Goal: Information Seeking & Learning: Learn about a topic

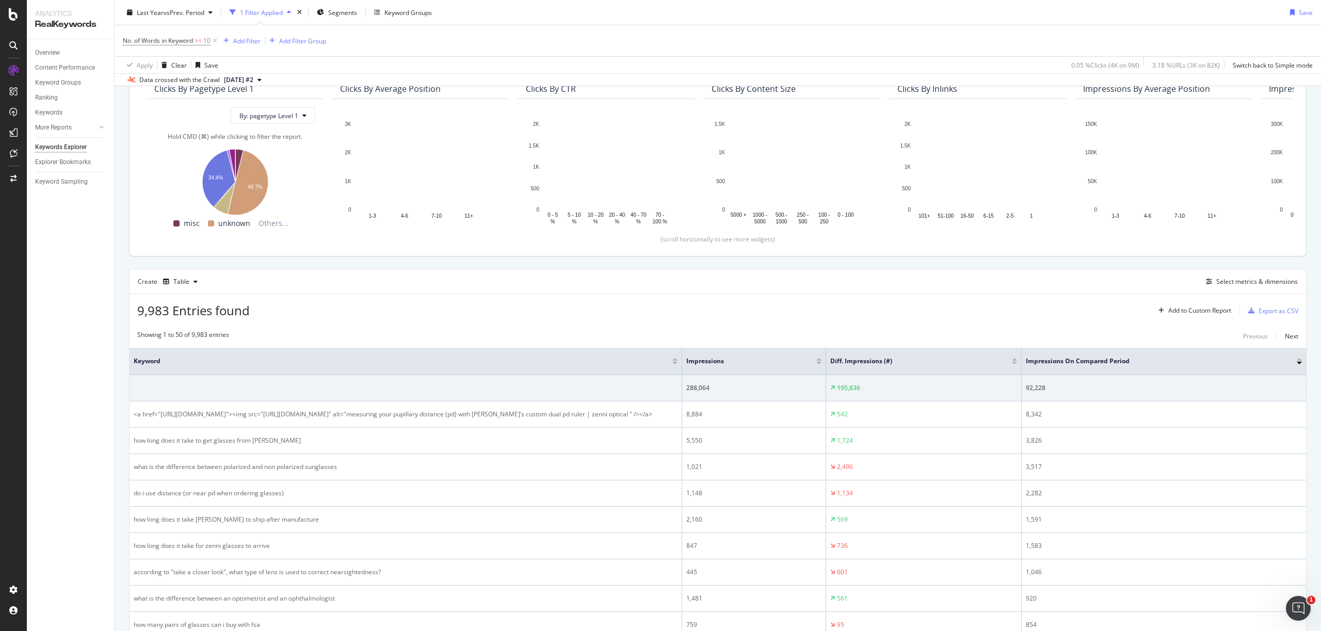
scroll to position [27, 0]
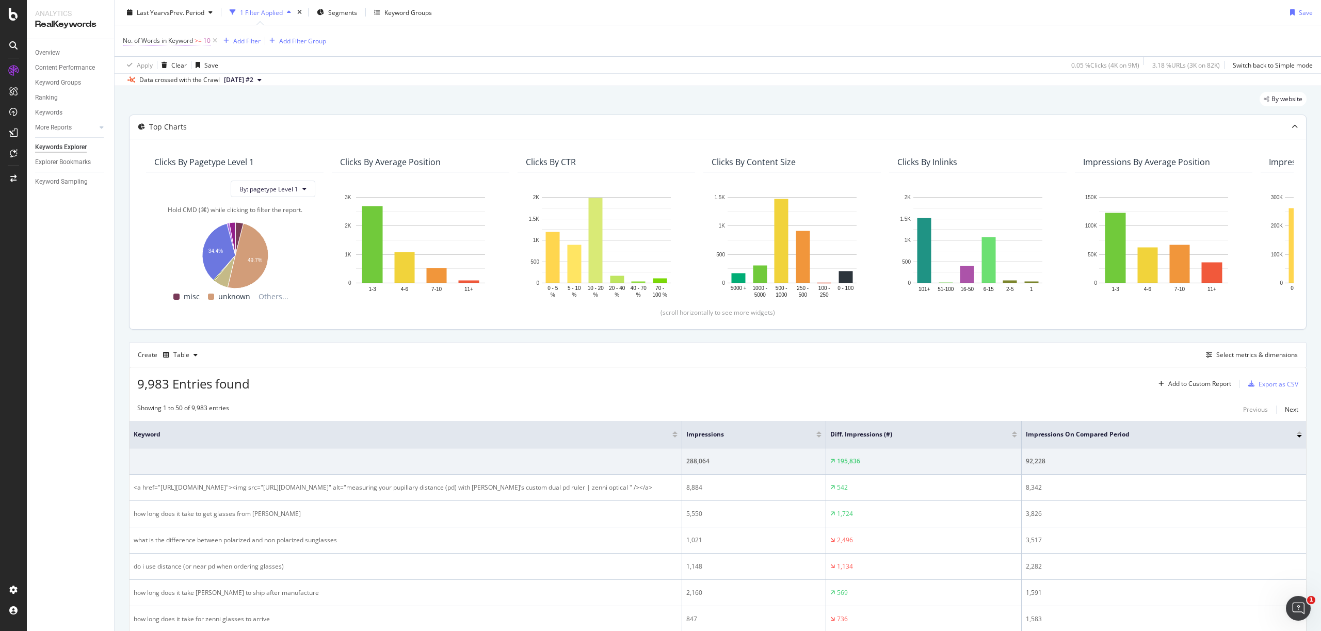
click at [199, 40] on span ">=" at bounding box center [198, 40] width 7 height 9
drag, startPoint x: 149, startPoint y: 84, endPoint x: 133, endPoint y: 84, distance: 15.5
click at [133, 84] on input "10" at bounding box center [189, 83] width 114 height 17
type input "19"
click at [236, 108] on div "Apply" at bounding box center [237, 105] width 16 height 9
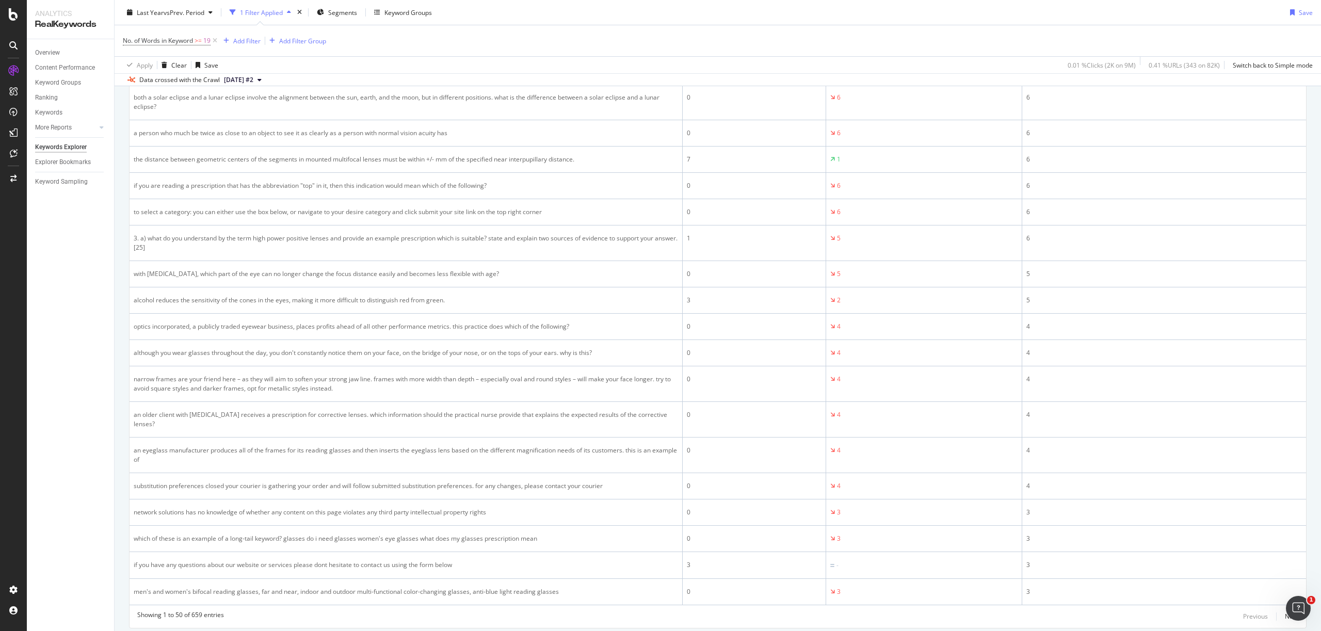
scroll to position [1367, 0]
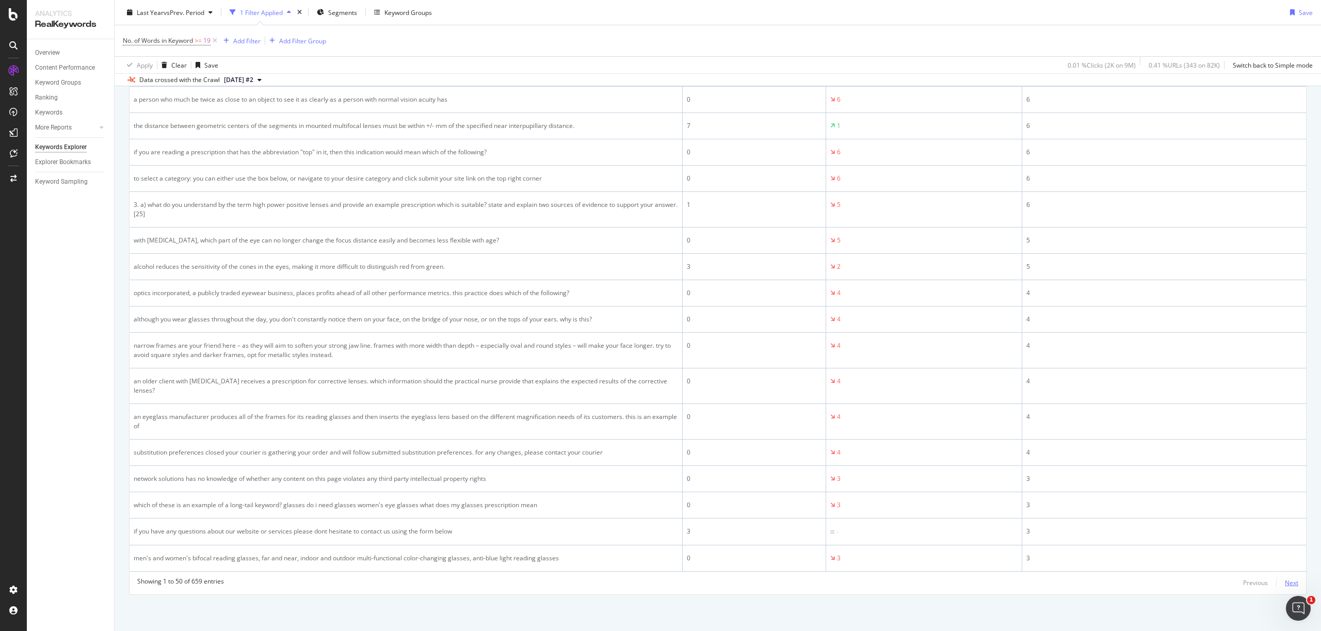
click at [1289, 582] on div "Next" at bounding box center [1291, 582] width 13 height 9
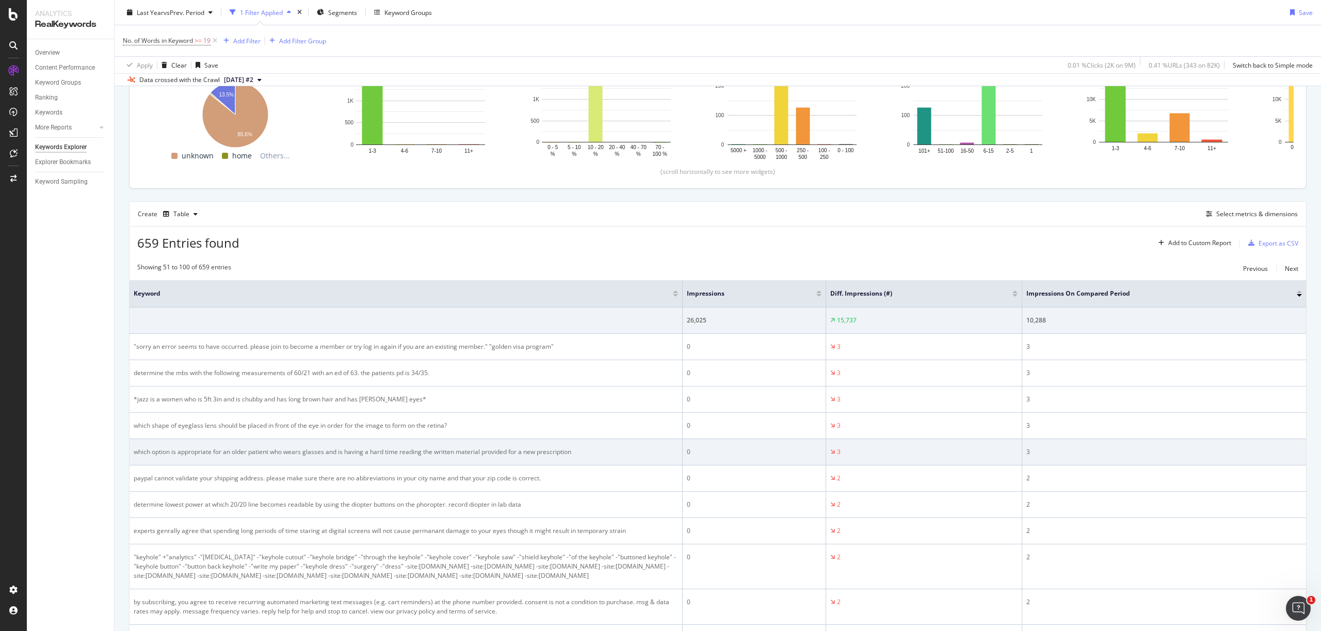
scroll to position [0, 0]
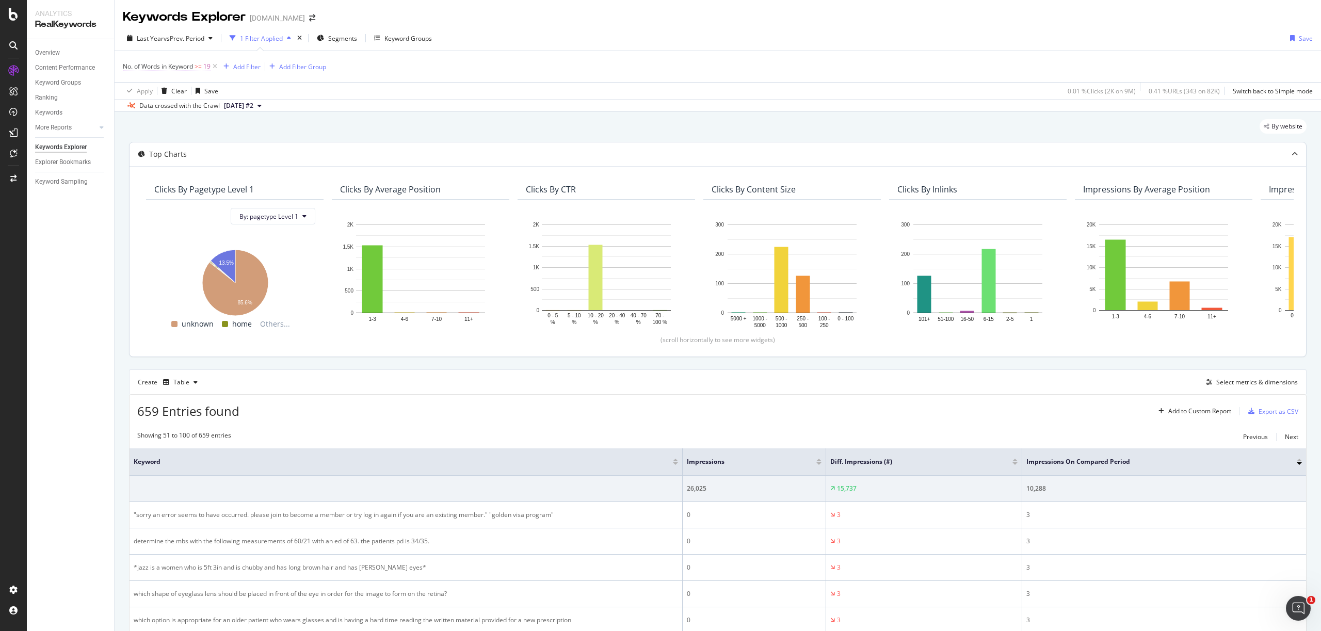
click at [197, 69] on span ">=" at bounding box center [198, 66] width 7 height 9
drag, startPoint x: 174, startPoint y: 108, endPoint x: 127, endPoint y: 106, distance: 47.5
click at [127, 106] on div "Greater than or equal to 19 Cancel Add filter Apply" at bounding box center [188, 110] width 130 height 70
type input "5"
drag, startPoint x: 234, startPoint y: 132, endPoint x: 358, endPoint y: 142, distance: 124.3
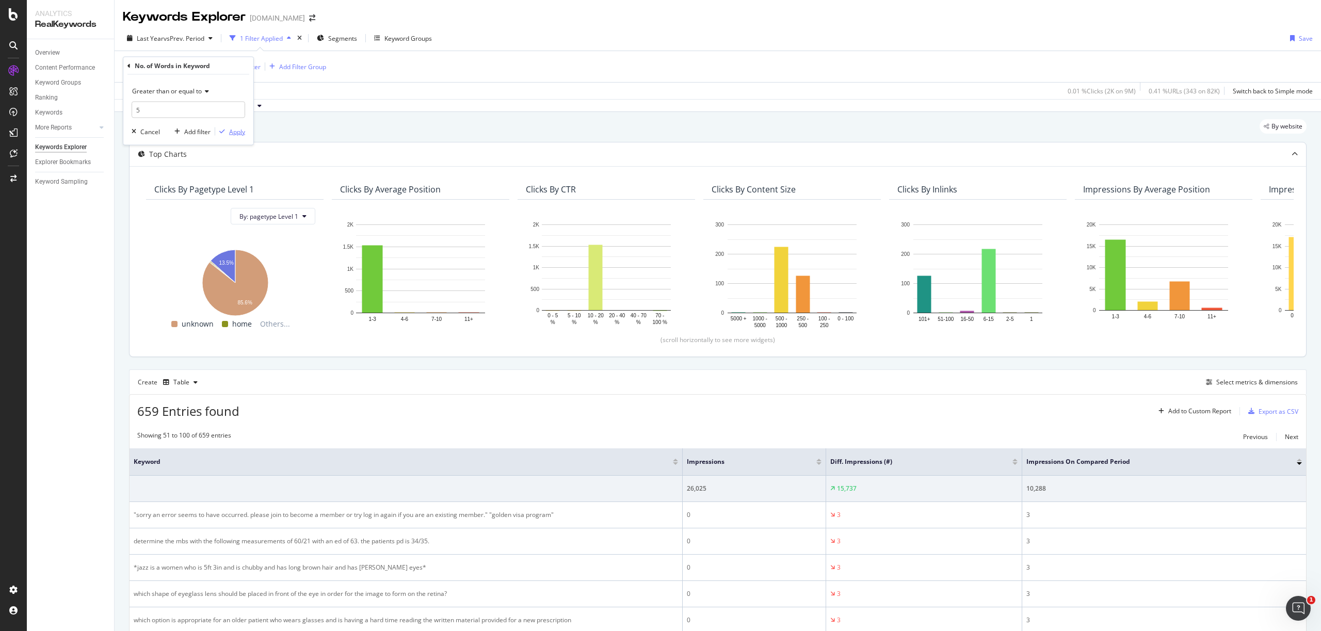
click at [234, 132] on div "Apply" at bounding box center [237, 131] width 16 height 9
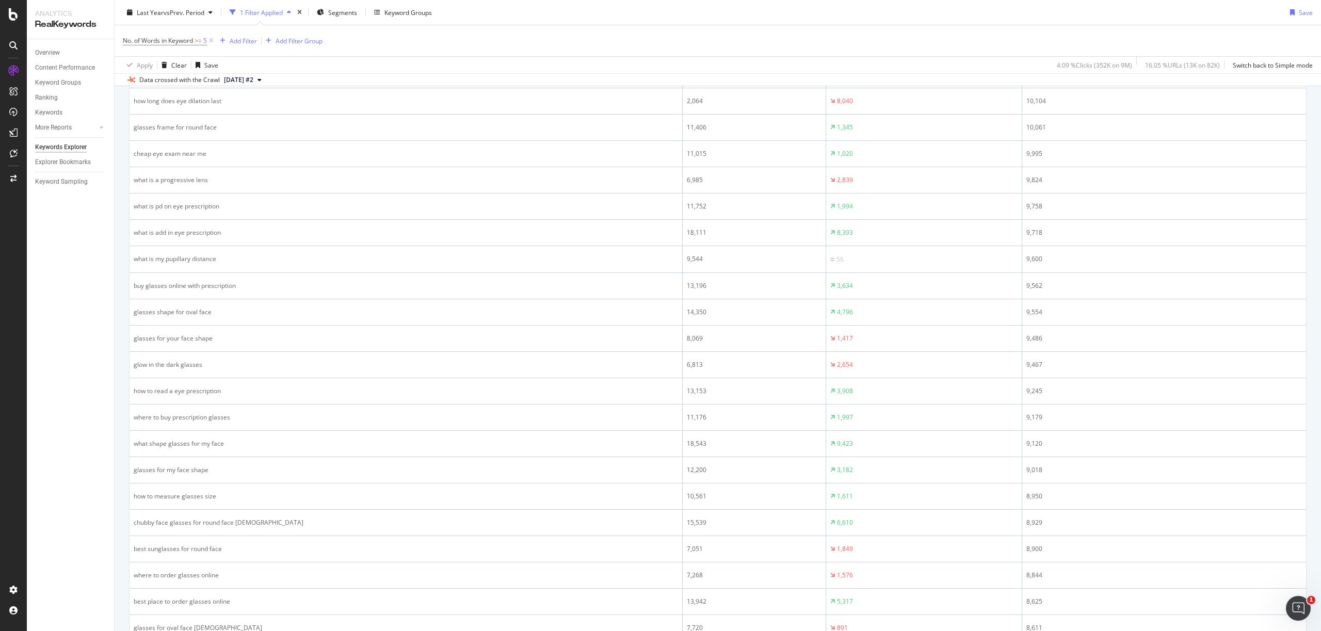
scroll to position [1248, 0]
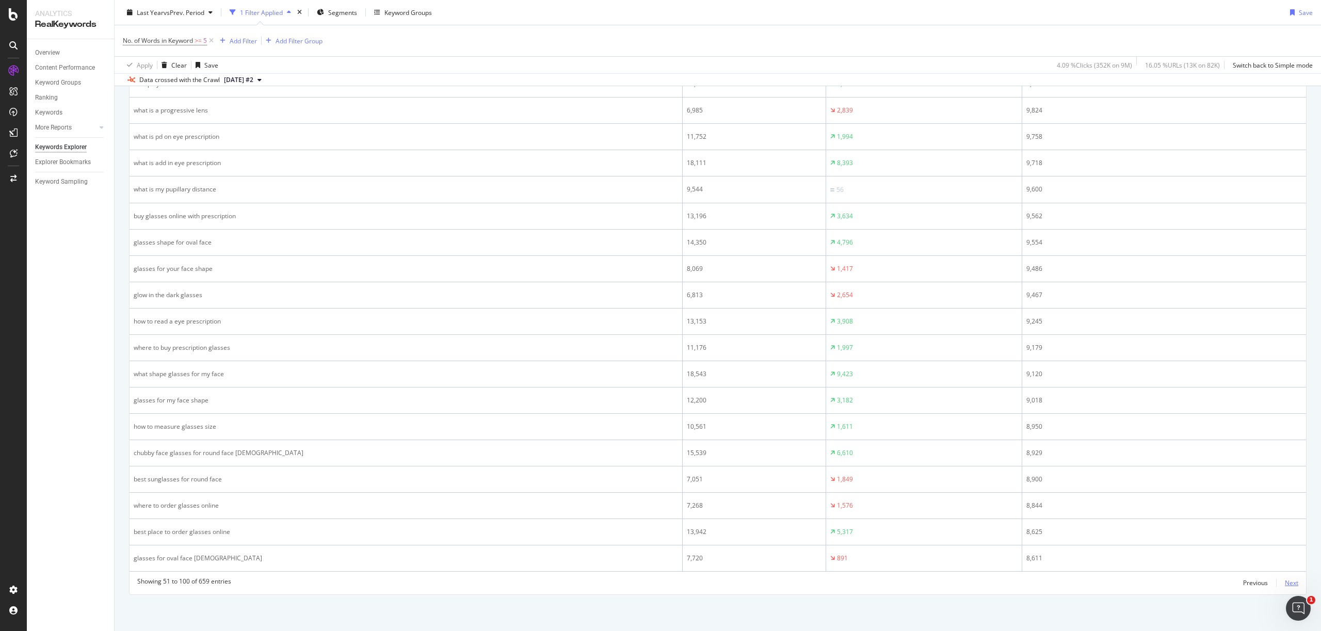
click at [1289, 584] on div "Next" at bounding box center [1291, 582] width 13 height 9
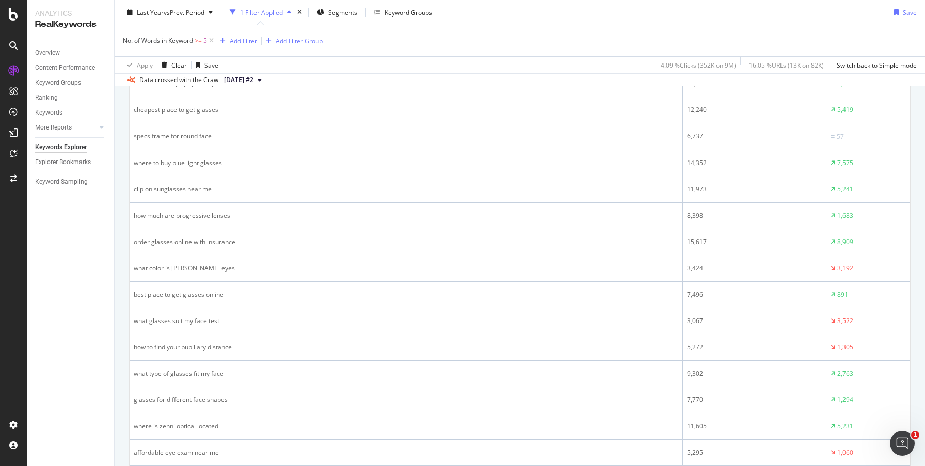
scroll to position [1175, 0]
